Goal: Task Accomplishment & Management: Use online tool/utility

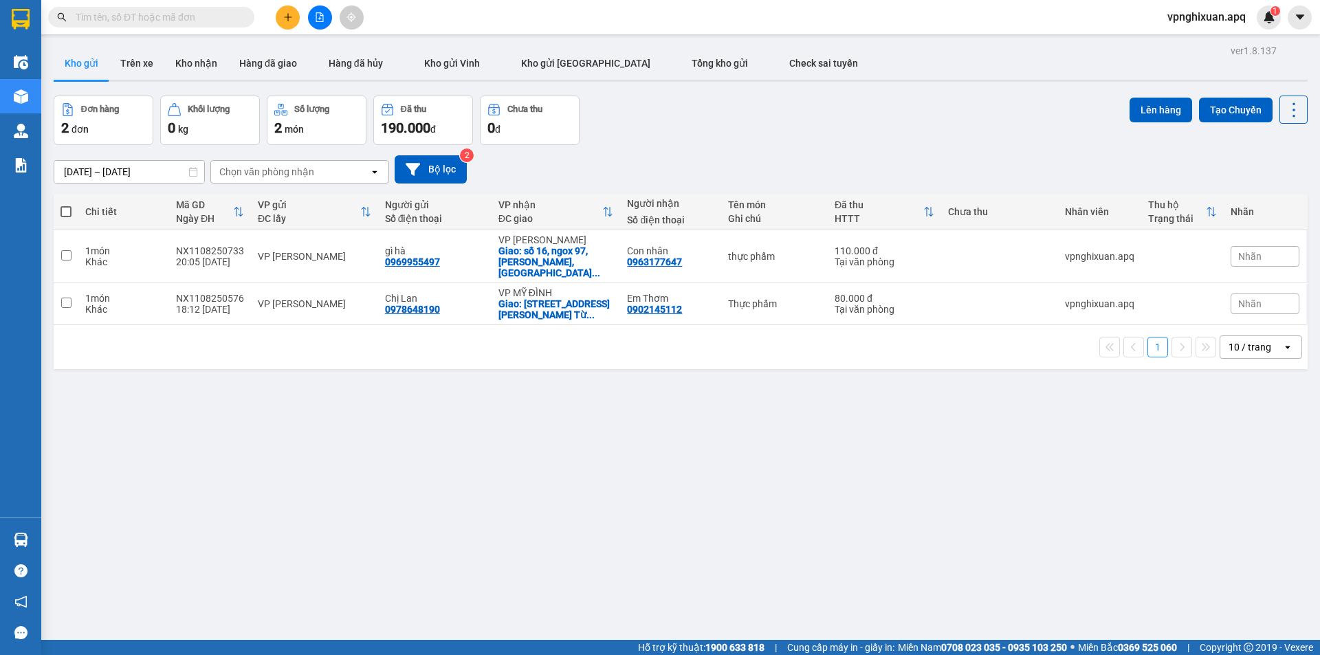
click at [66, 209] on span at bounding box center [65, 211] width 11 height 11
click at [66, 205] on input "checkbox" at bounding box center [66, 205] width 0 height 0
checkbox input "true"
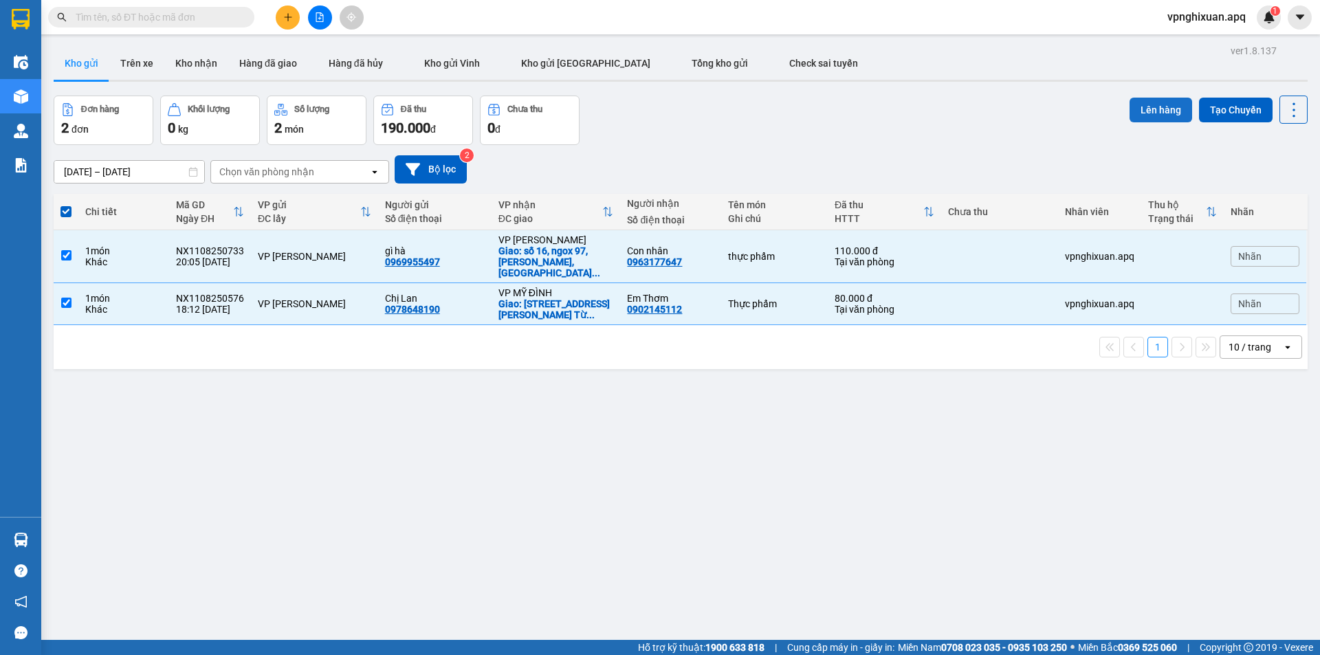
click at [1146, 109] on button "Lên hàng" at bounding box center [1160, 110] width 63 height 25
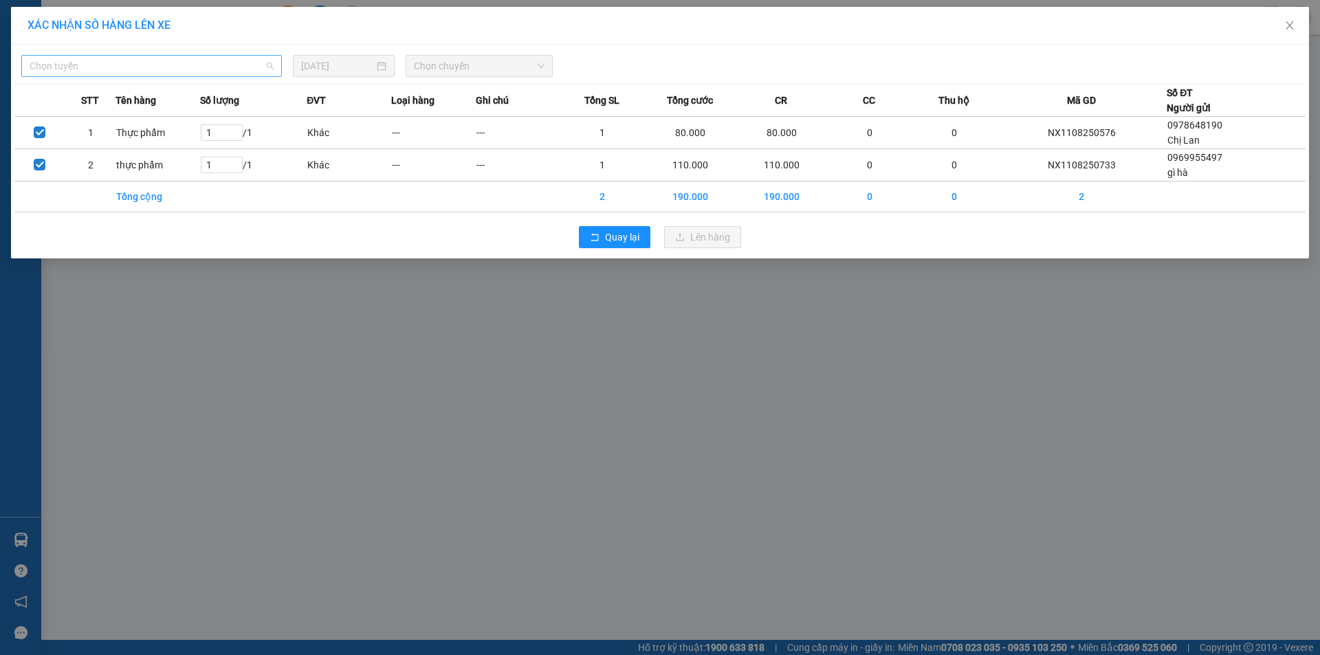
click at [208, 65] on span "Chọn tuyến" at bounding box center [152, 66] width 244 height 21
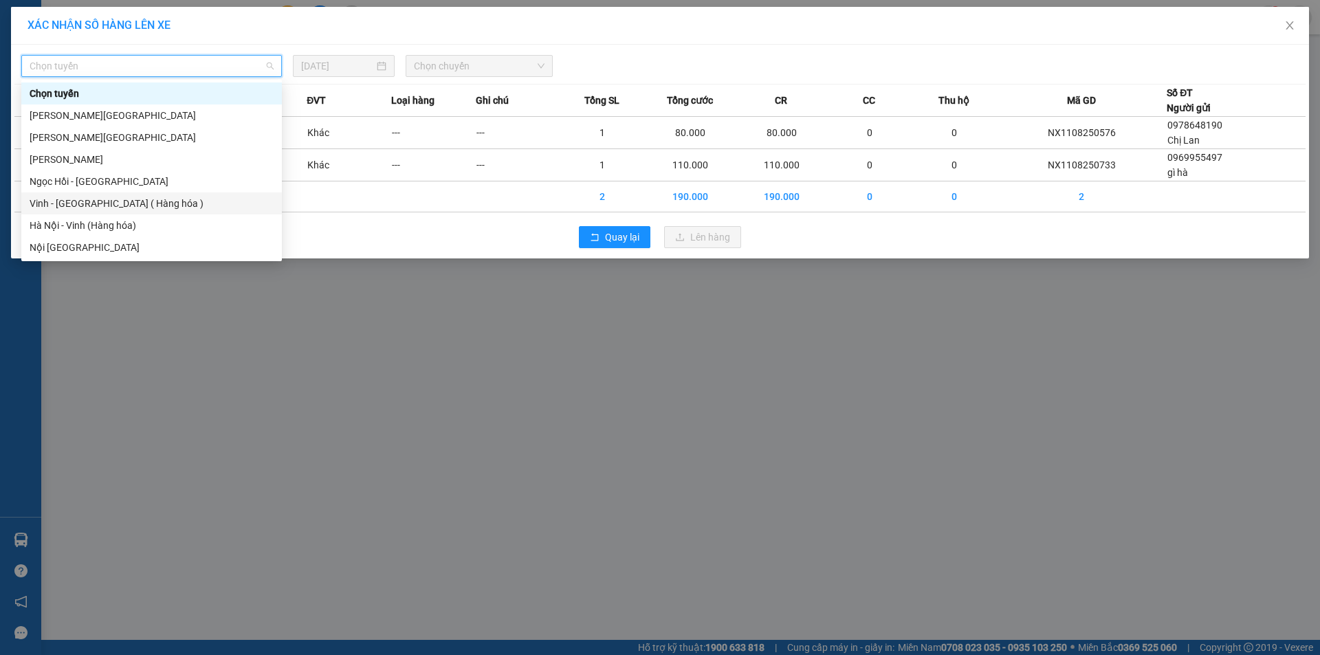
drag, startPoint x: 75, startPoint y: 201, endPoint x: 99, endPoint y: 195, distance: 24.8
click at [80, 201] on div "Vinh - [GEOGRAPHIC_DATA] ( Hàng hóa )" at bounding box center [152, 203] width 244 height 15
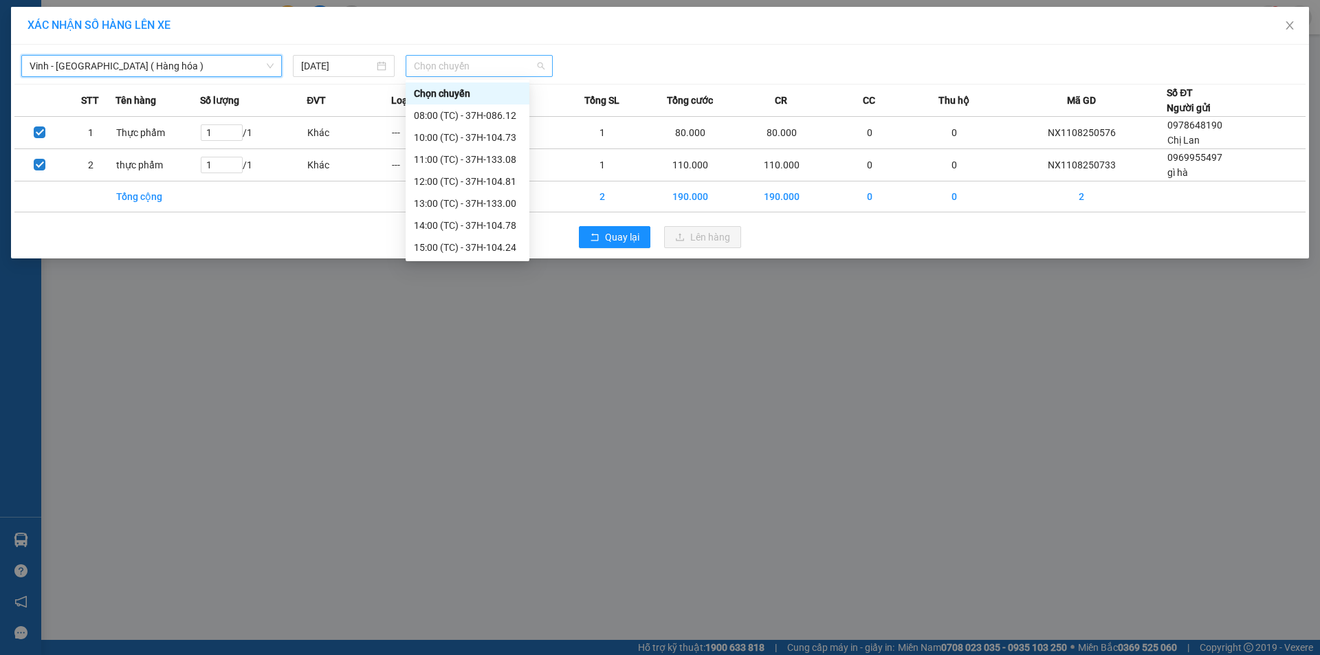
click at [456, 67] on span "Chọn chuyến" at bounding box center [479, 66] width 131 height 21
click at [498, 182] on div "23:15 (TC) - 37H-104.45" at bounding box center [467, 181] width 107 height 15
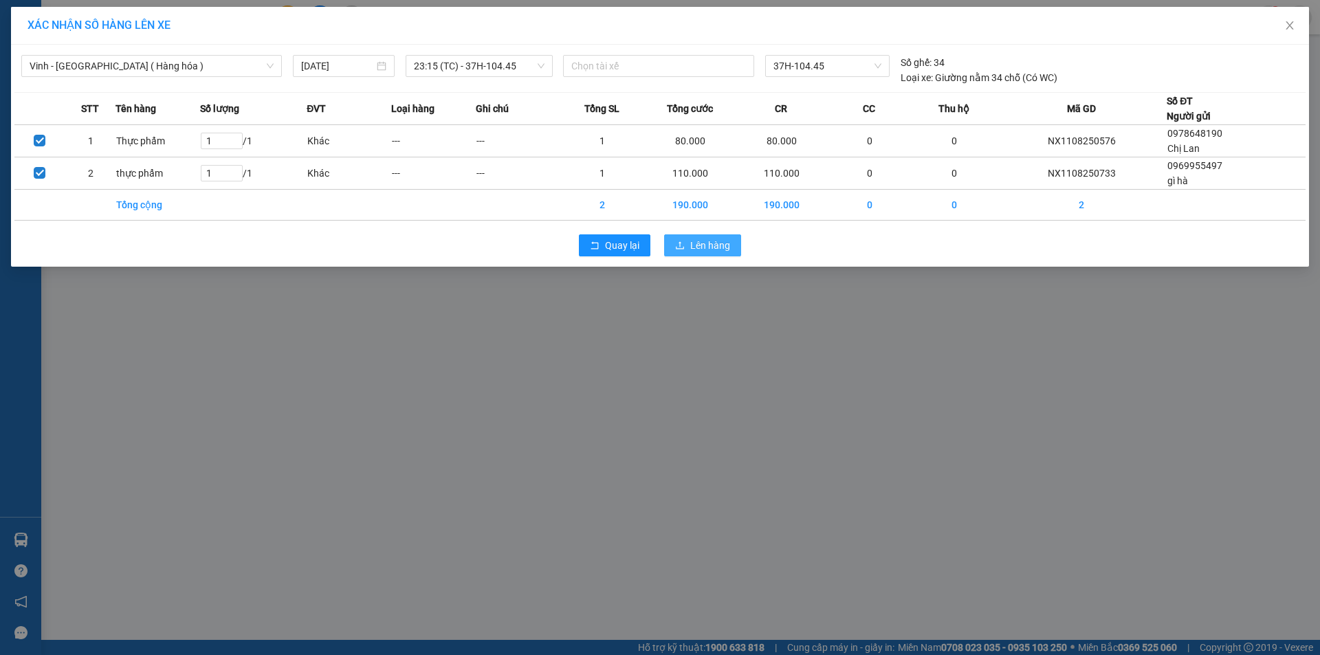
click at [701, 243] on span "Lên hàng" at bounding box center [710, 245] width 40 height 15
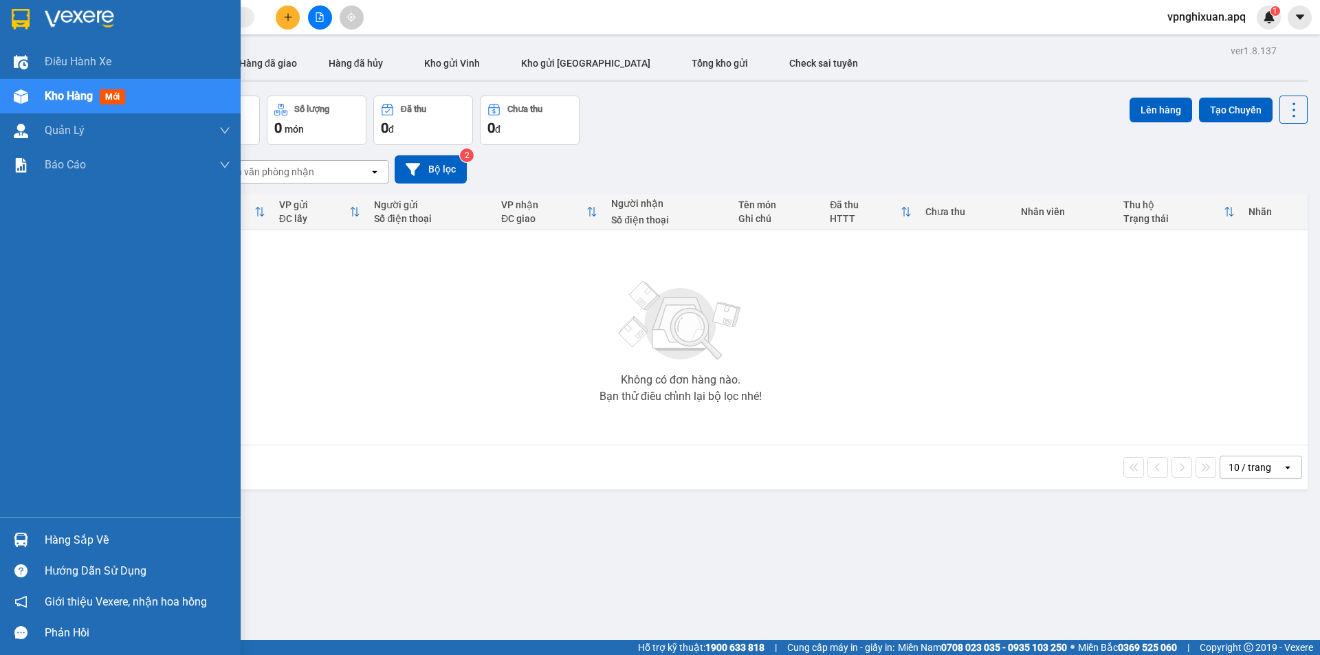
click at [64, 538] on div "Hàng sắp về" at bounding box center [138, 540] width 186 height 21
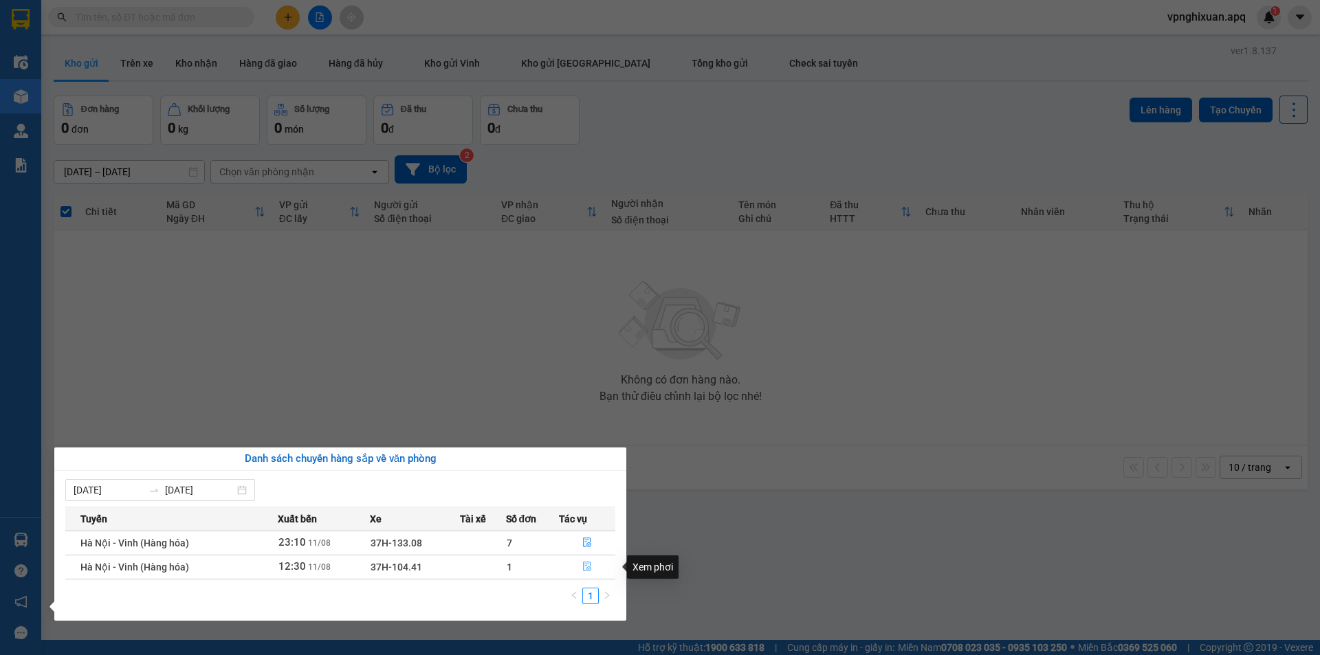
click at [590, 562] on icon "file-done" at bounding box center [587, 567] width 10 height 10
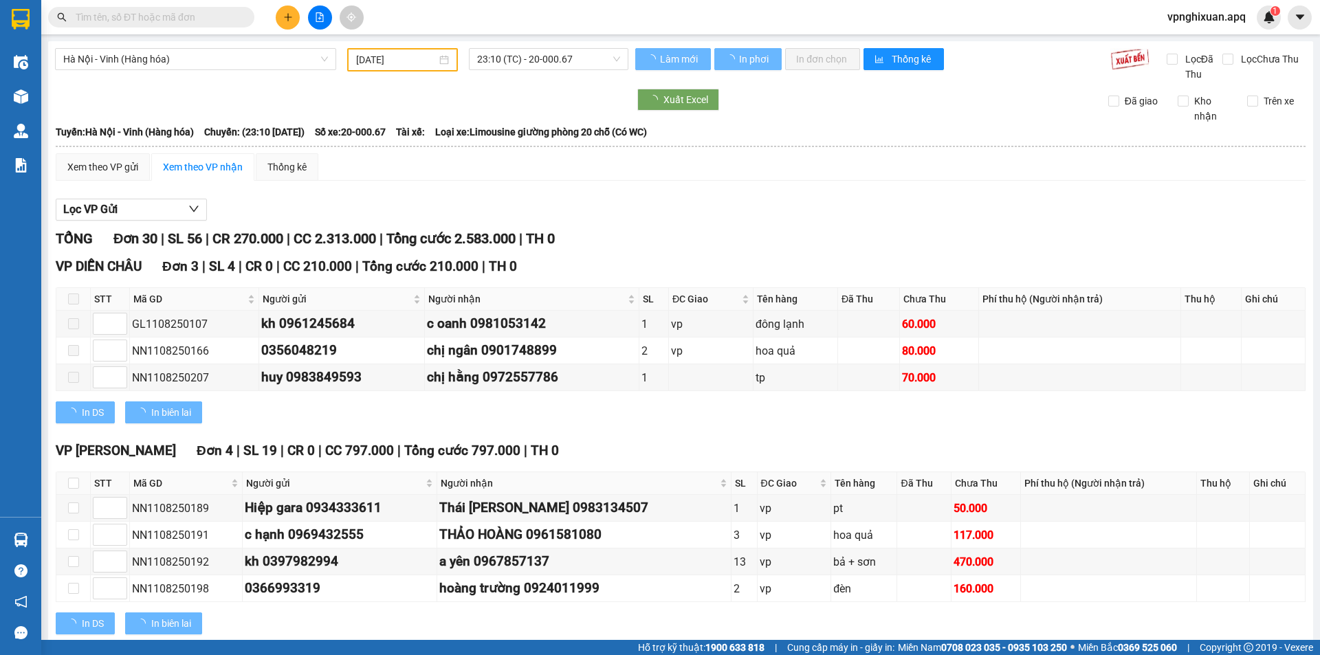
type input "[DATE]"
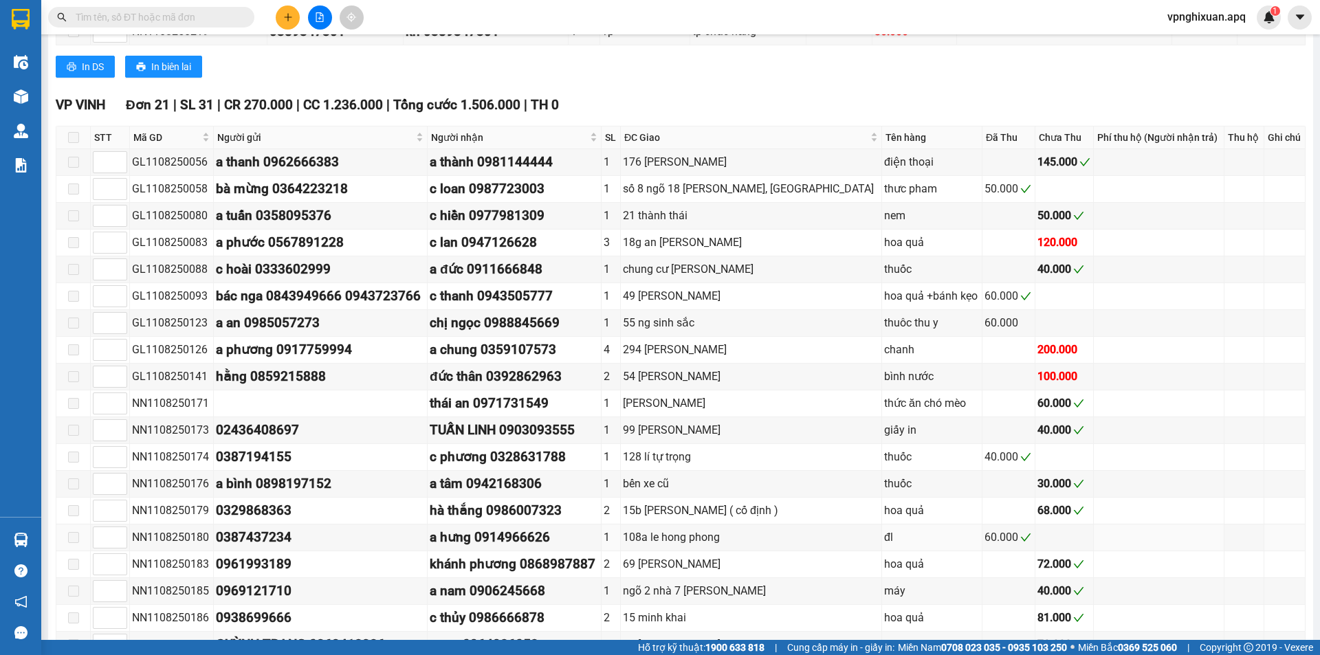
scroll to position [961, 0]
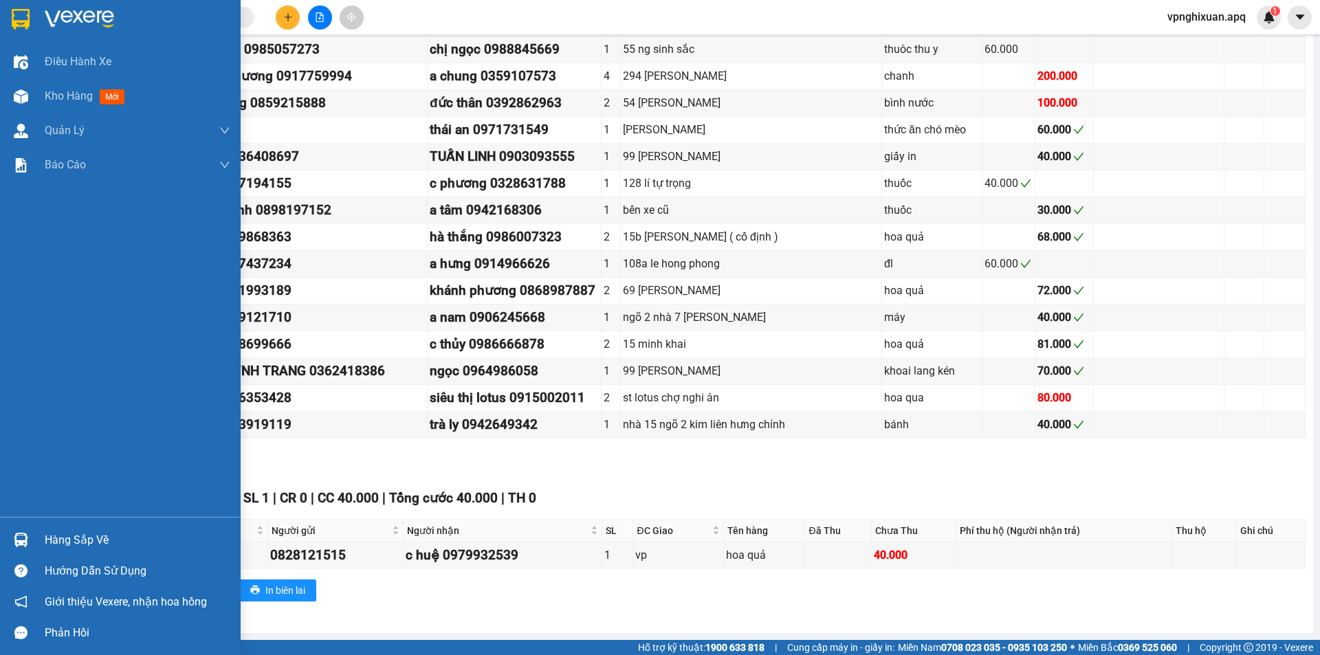
click at [91, 542] on div "Hàng sắp về" at bounding box center [138, 540] width 186 height 21
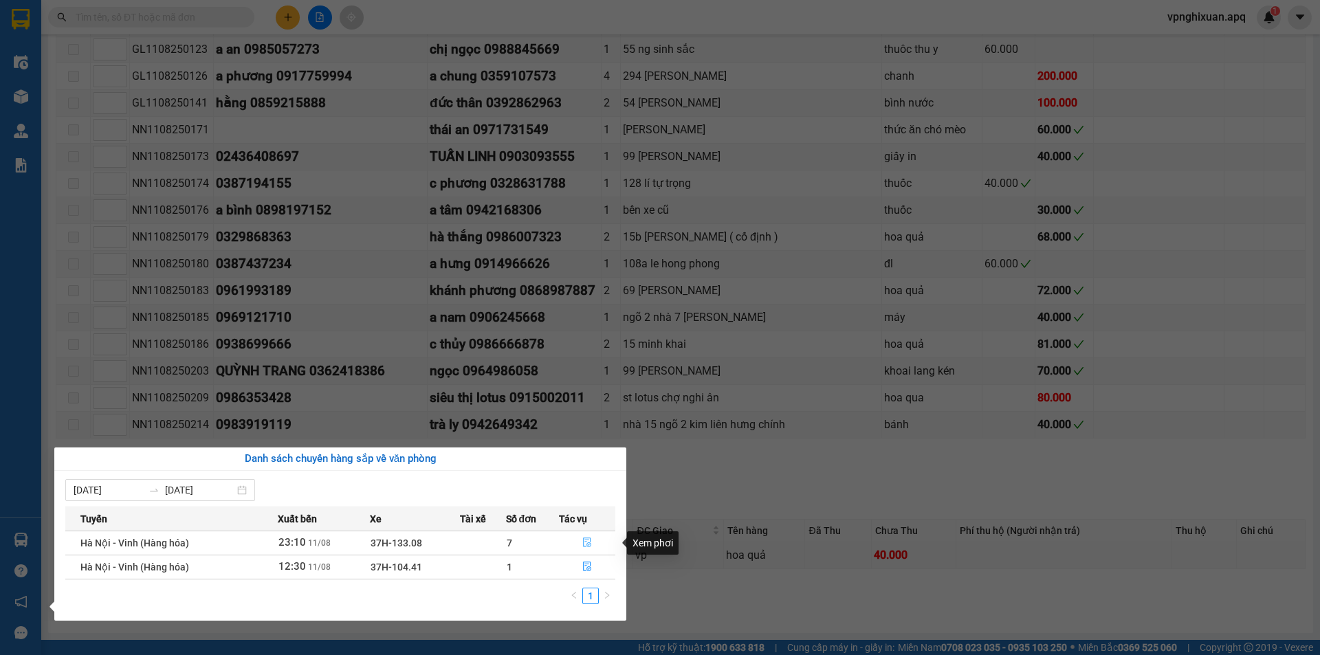
click at [588, 543] on icon "file-done" at bounding box center [587, 543] width 10 height 10
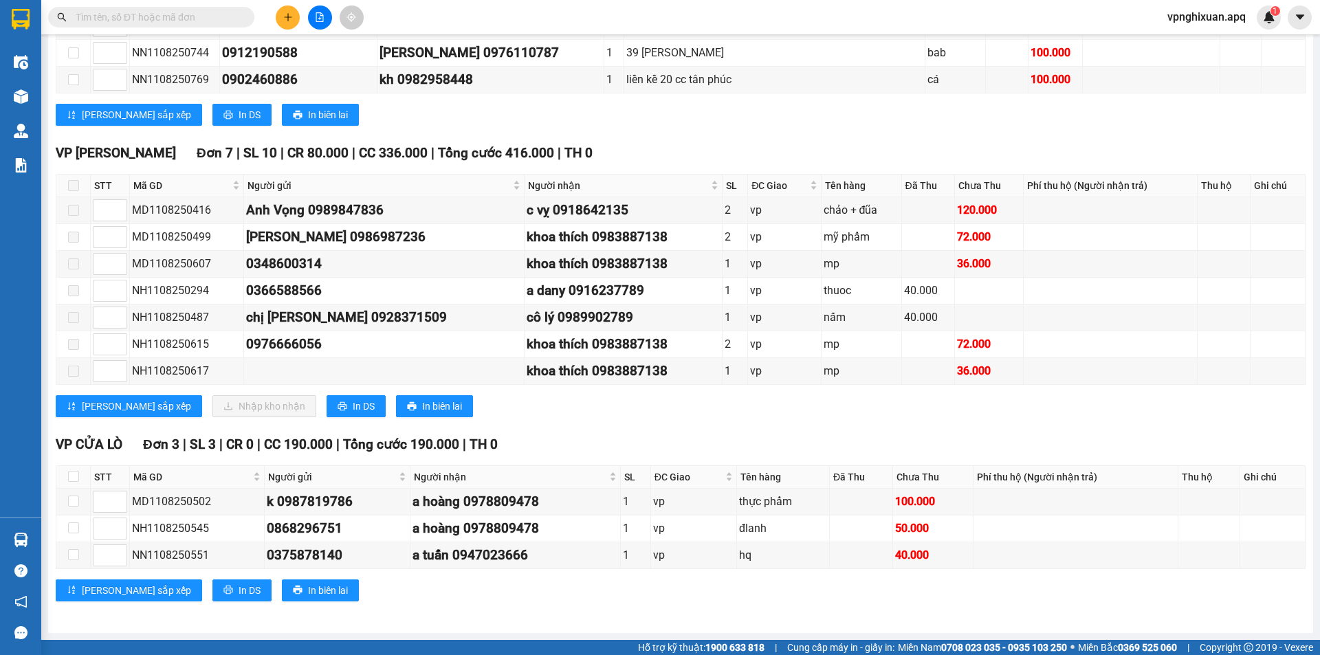
scroll to position [797, 0]
